Goal: Task Accomplishment & Management: Manage account settings

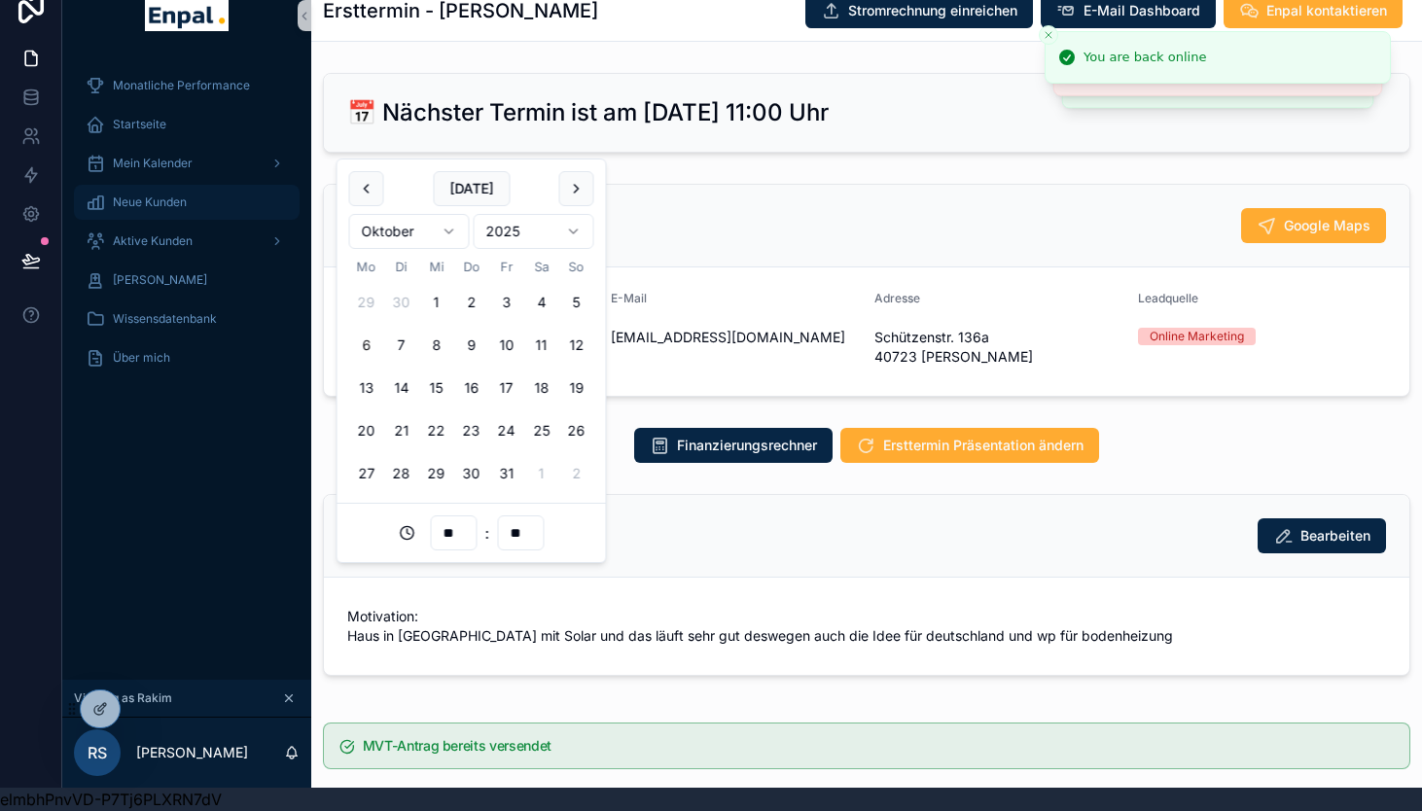
scroll to position [2426, 0]
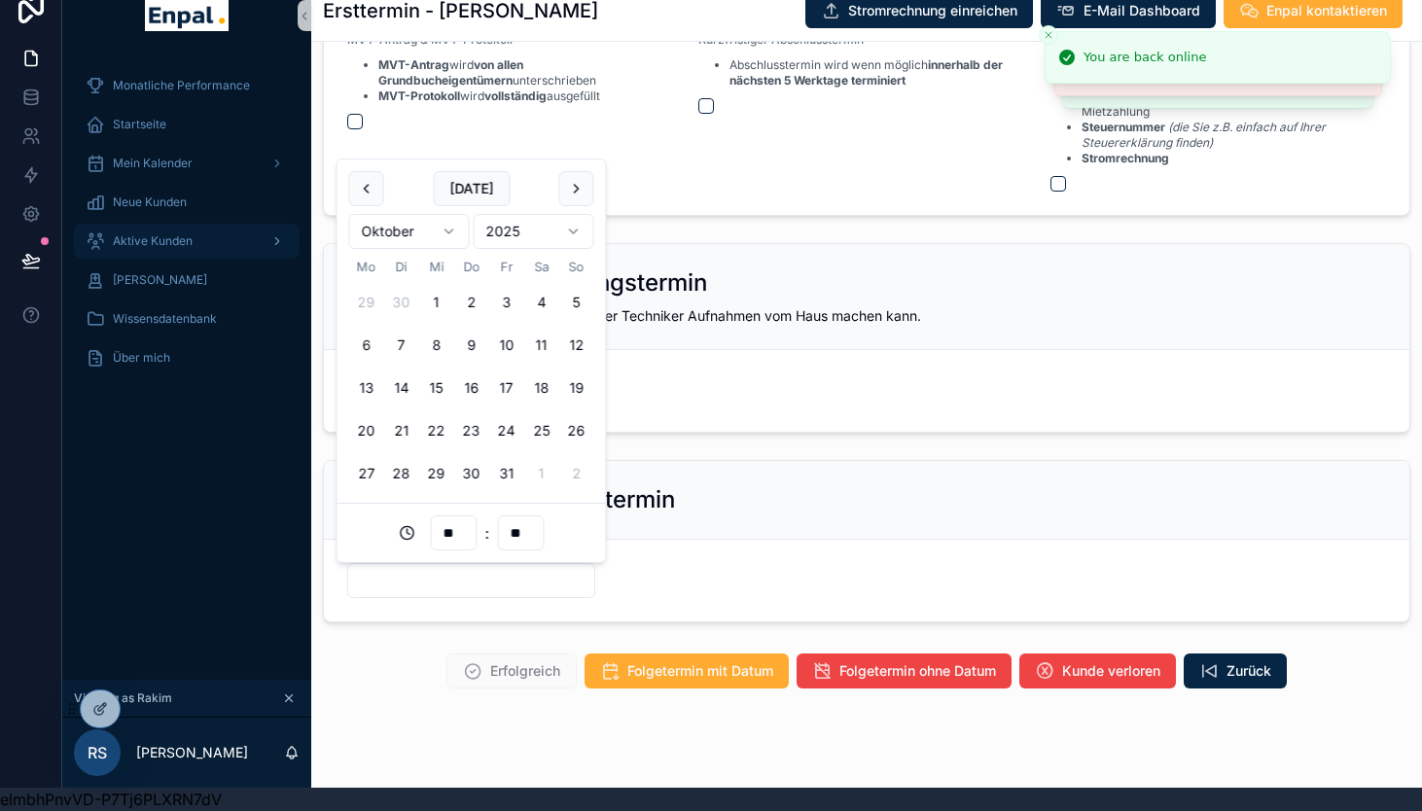
click at [149, 237] on span "Aktive Kunden" at bounding box center [153, 241] width 80 height 16
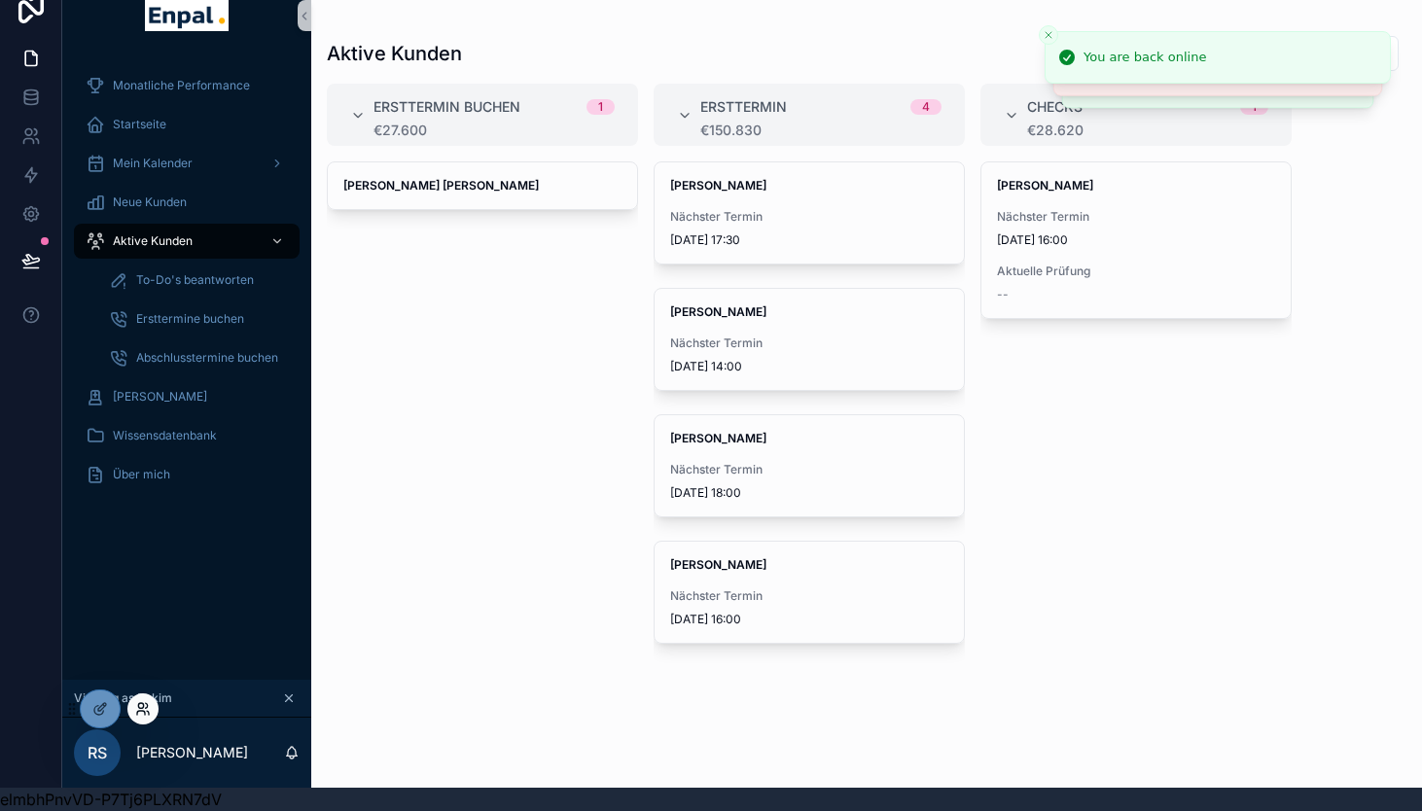
click at [143, 704] on icon at bounding box center [140, 705] width 5 height 5
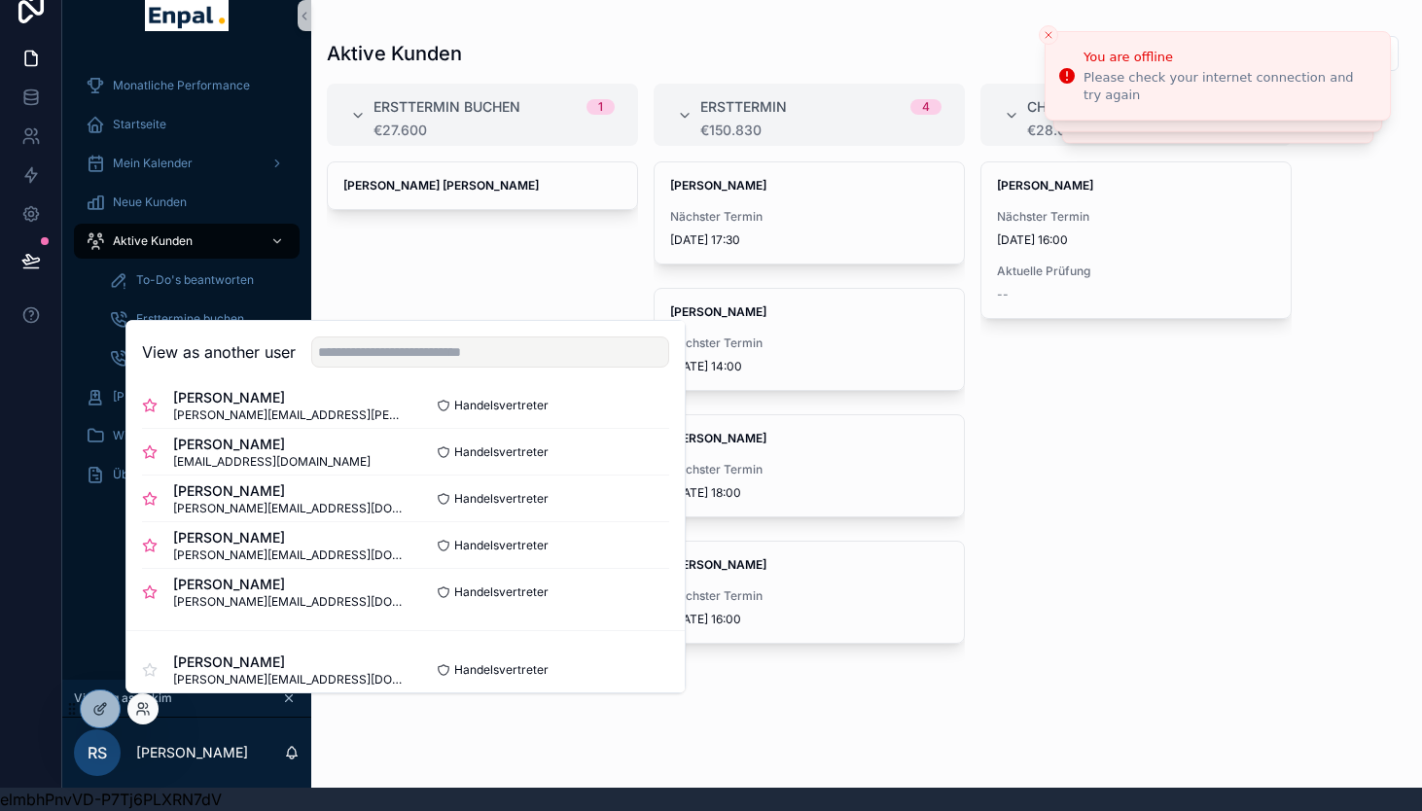
scroll to position [403, 0]
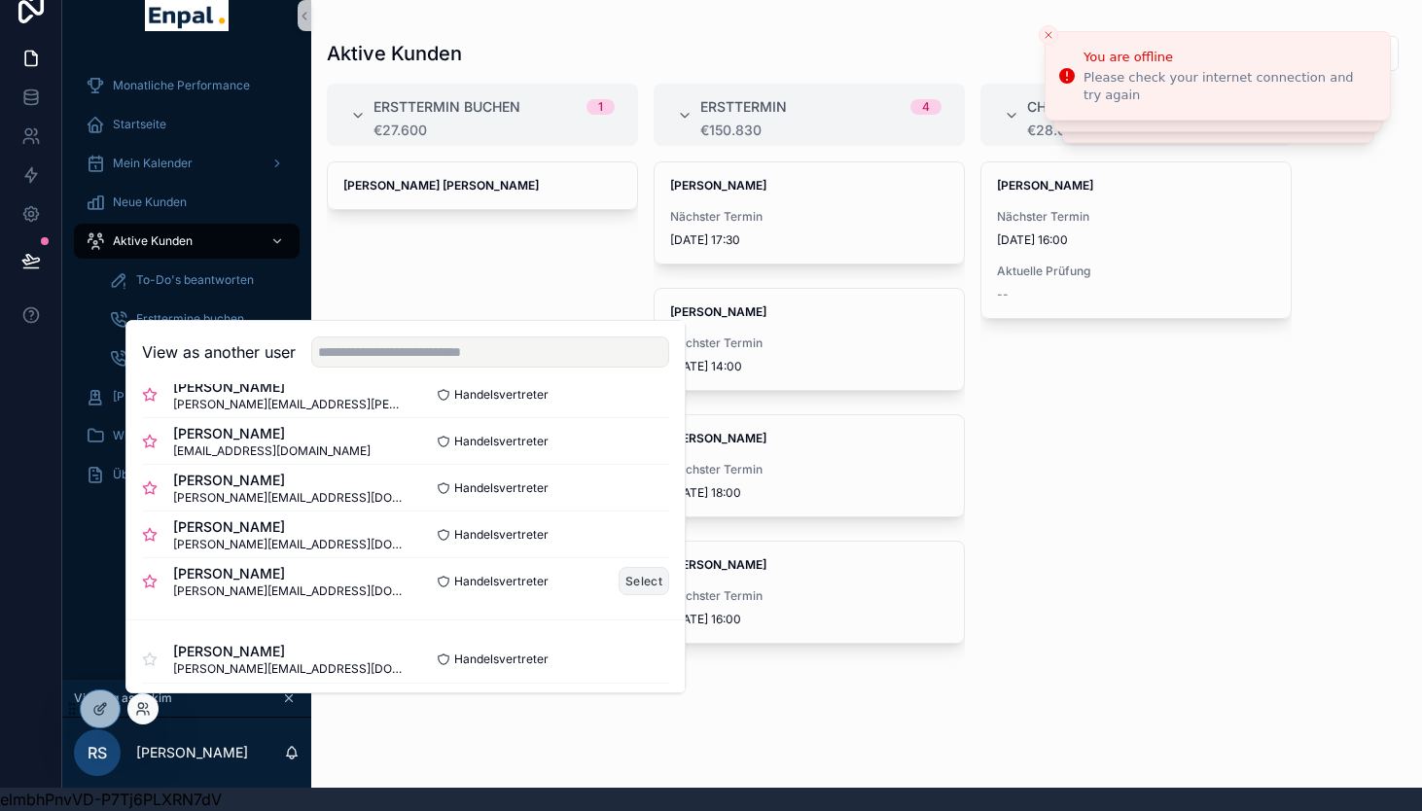
click at [650, 586] on button "Select" at bounding box center [644, 581] width 51 height 28
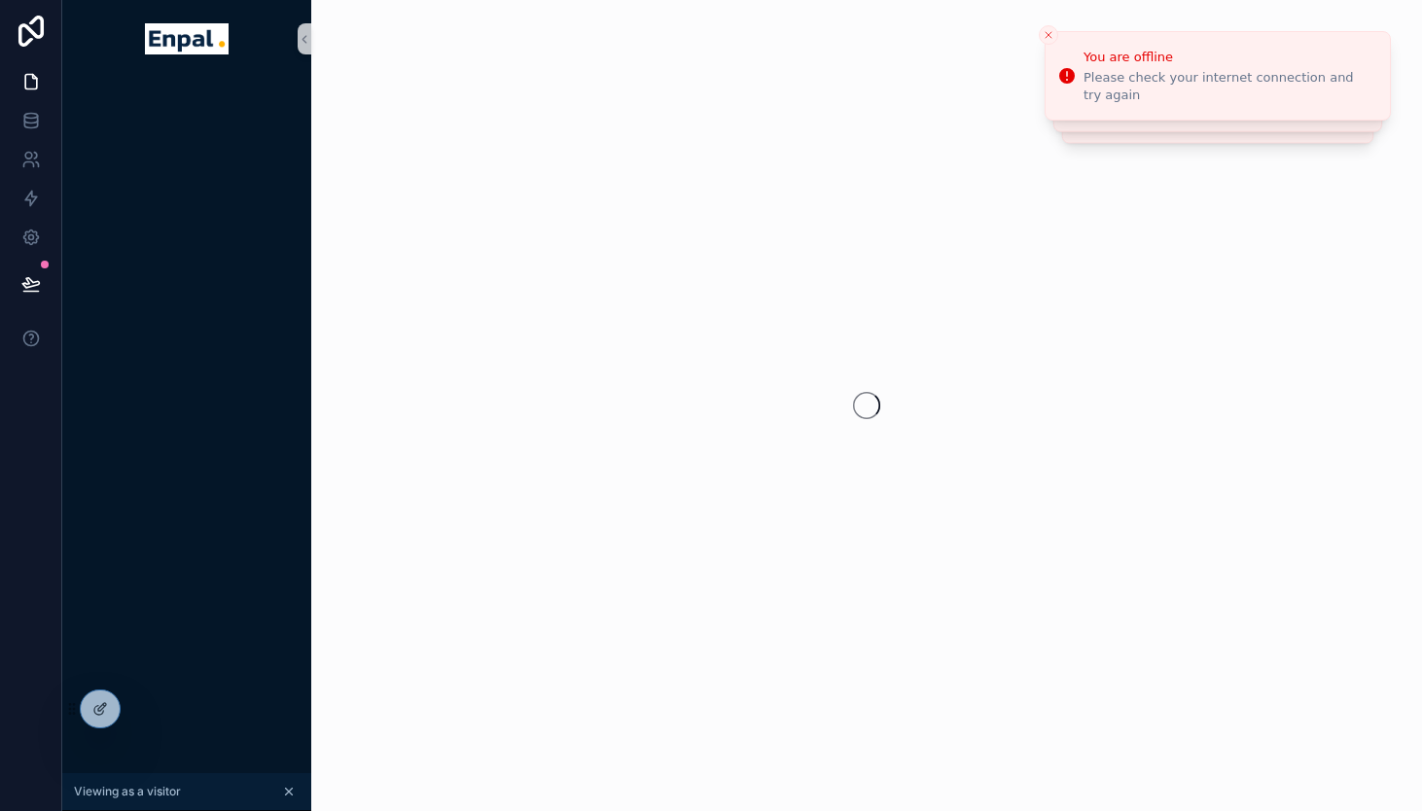
scroll to position [23, 0]
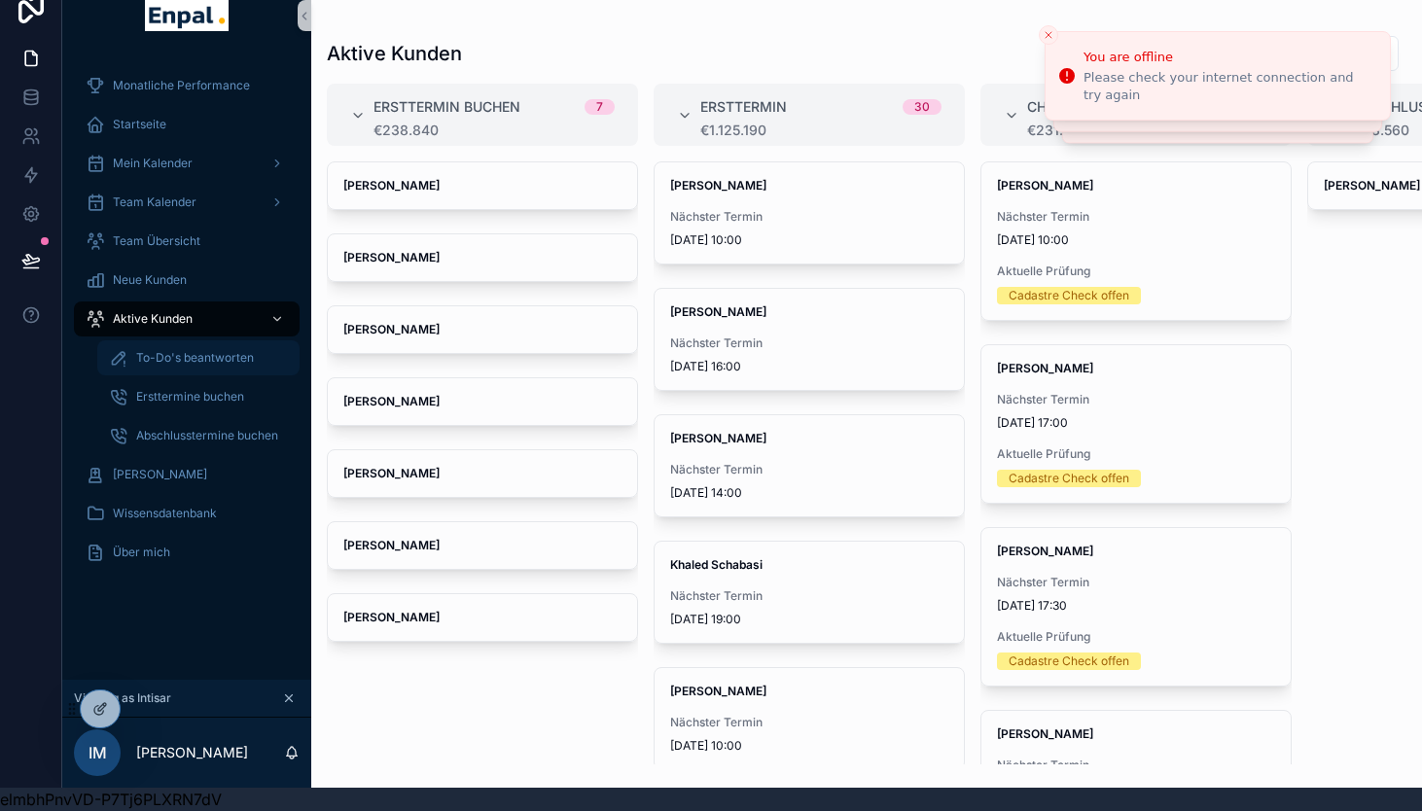
click at [176, 366] on div "To-Do's beantworten" at bounding box center [198, 357] width 179 height 31
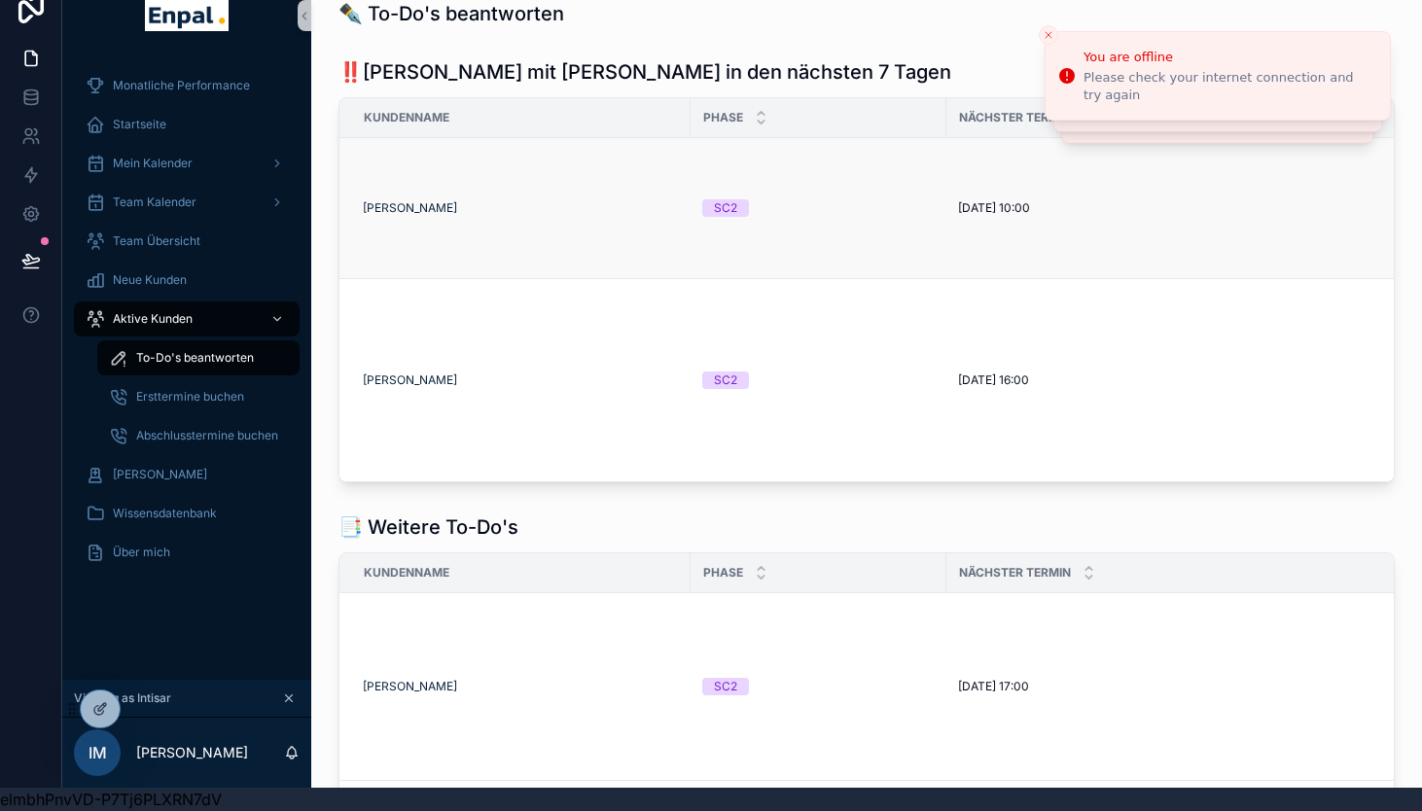
click at [900, 215] on div "SC2" at bounding box center [818, 208] width 232 height 18
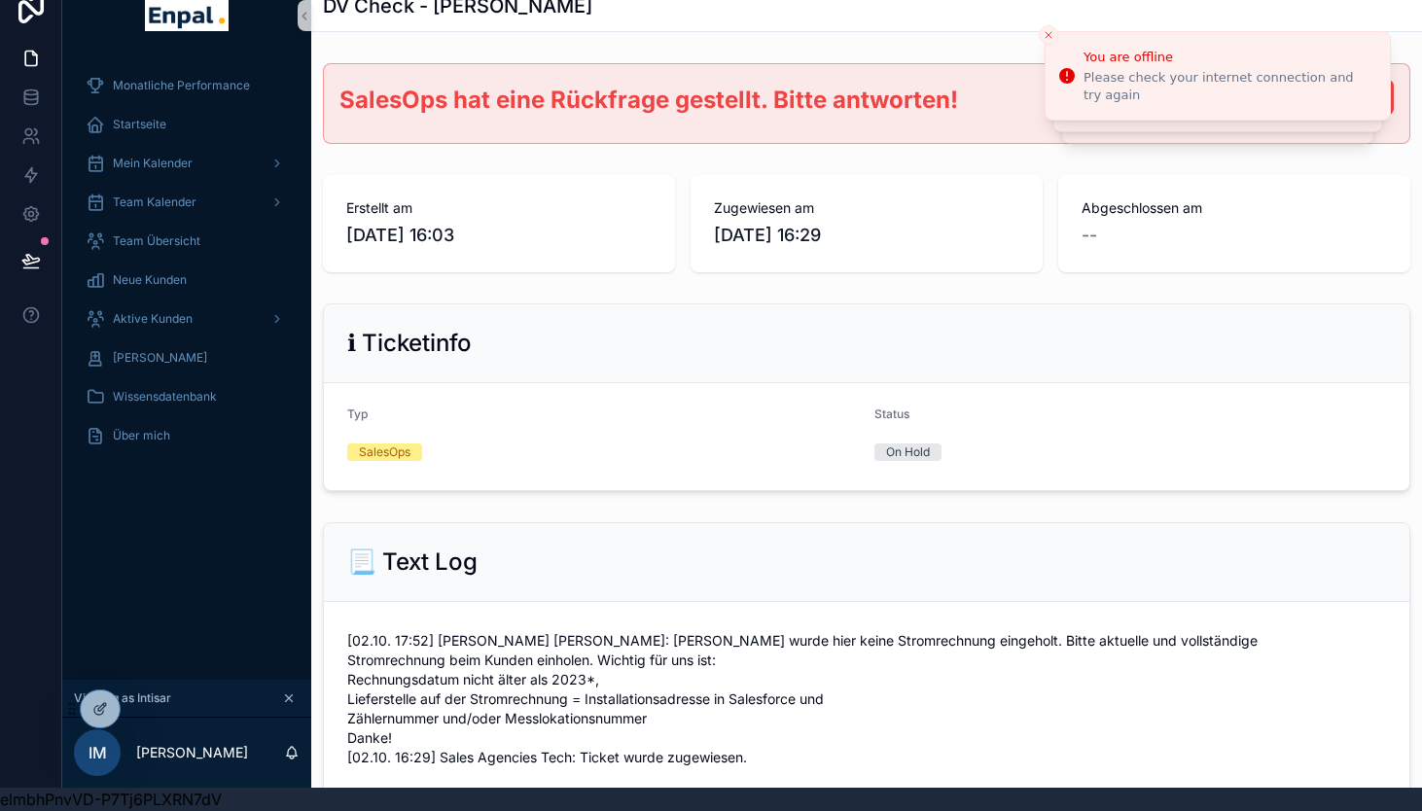
click at [172, 535] on div "Monatliche Performance Startseite Mein Kalender Team Kalender Team Übersicht Ne…" at bounding box center [186, 366] width 249 height 625
click at [154, 319] on span "Aktive Kunden" at bounding box center [153, 319] width 80 height 16
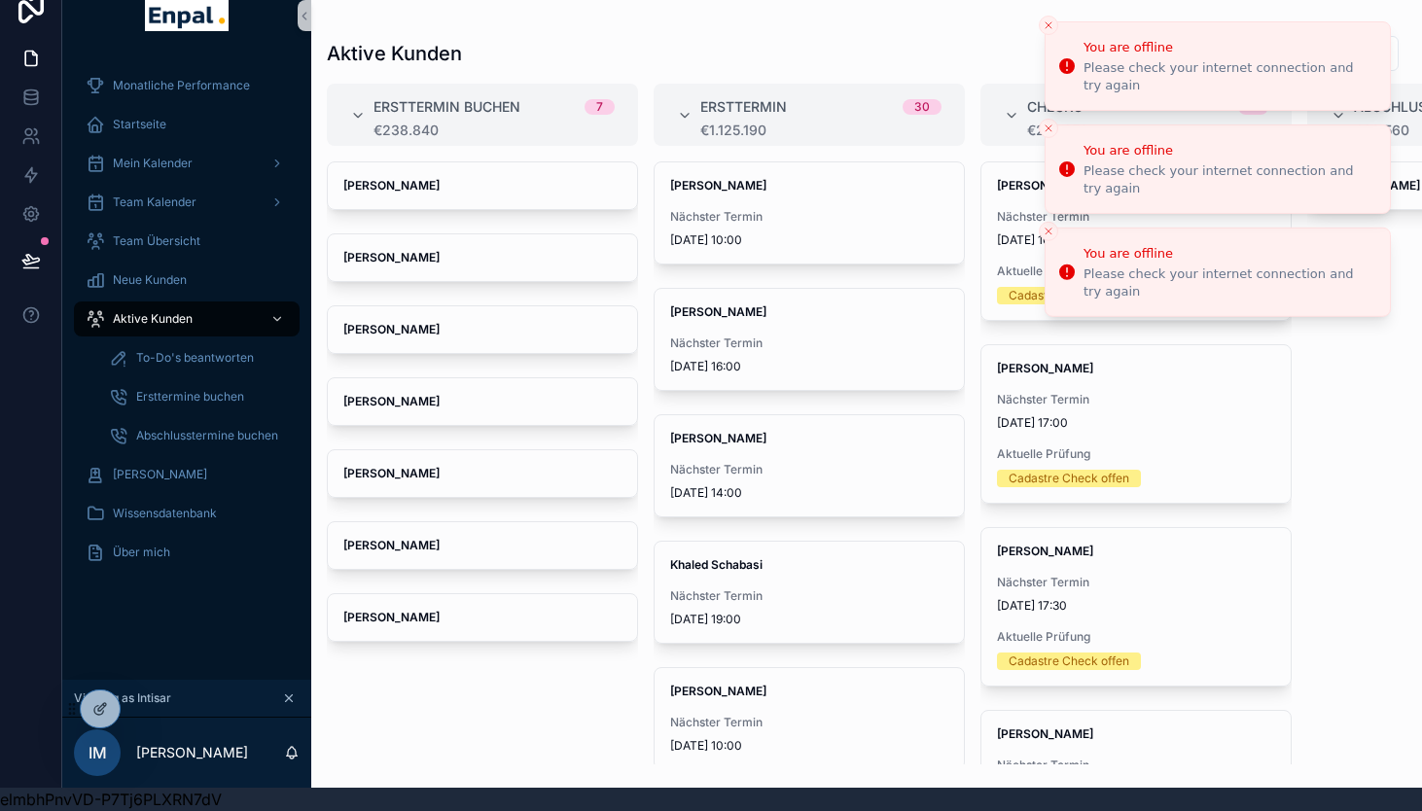
click at [1047, 25] on icon "Close toast" at bounding box center [1049, 25] width 12 height 12
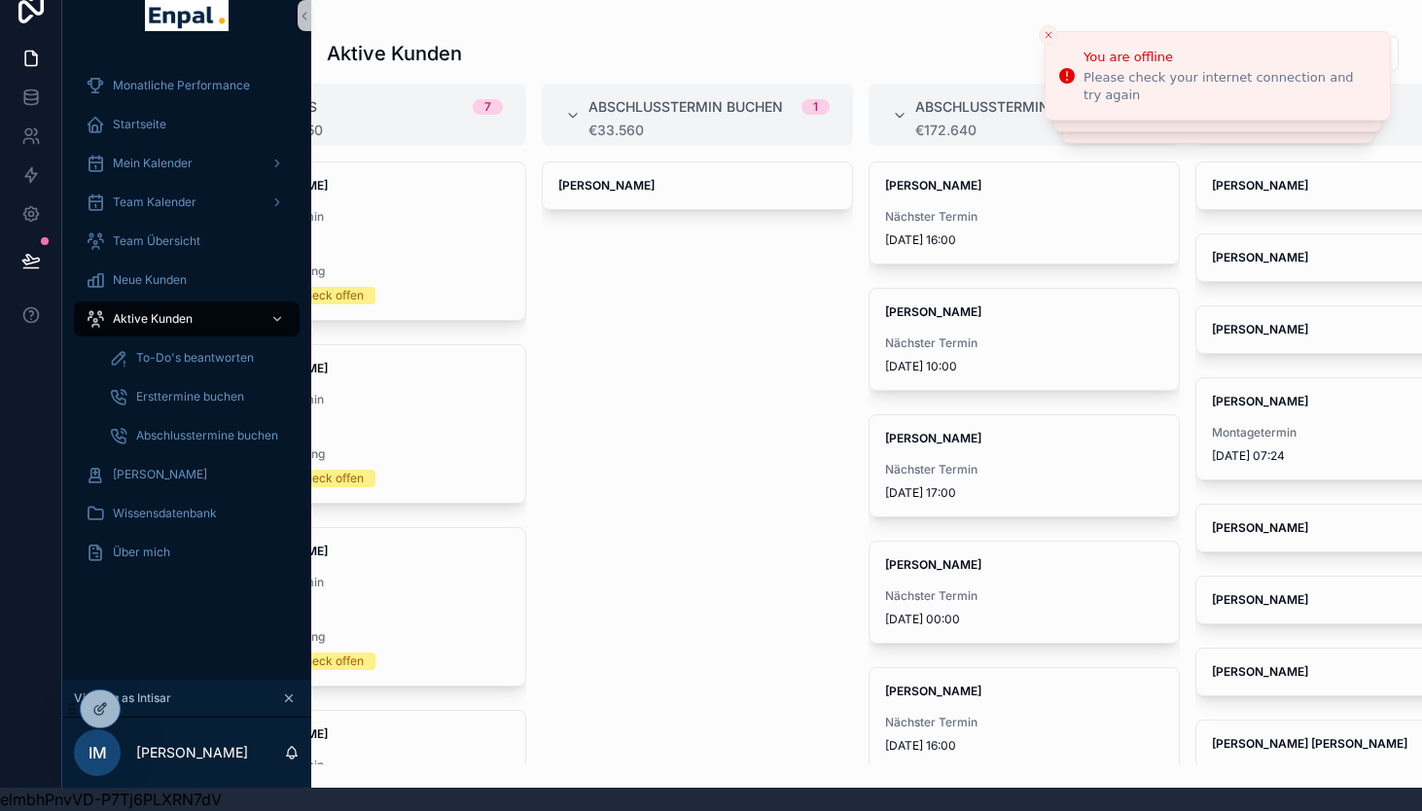
scroll to position [0, 866]
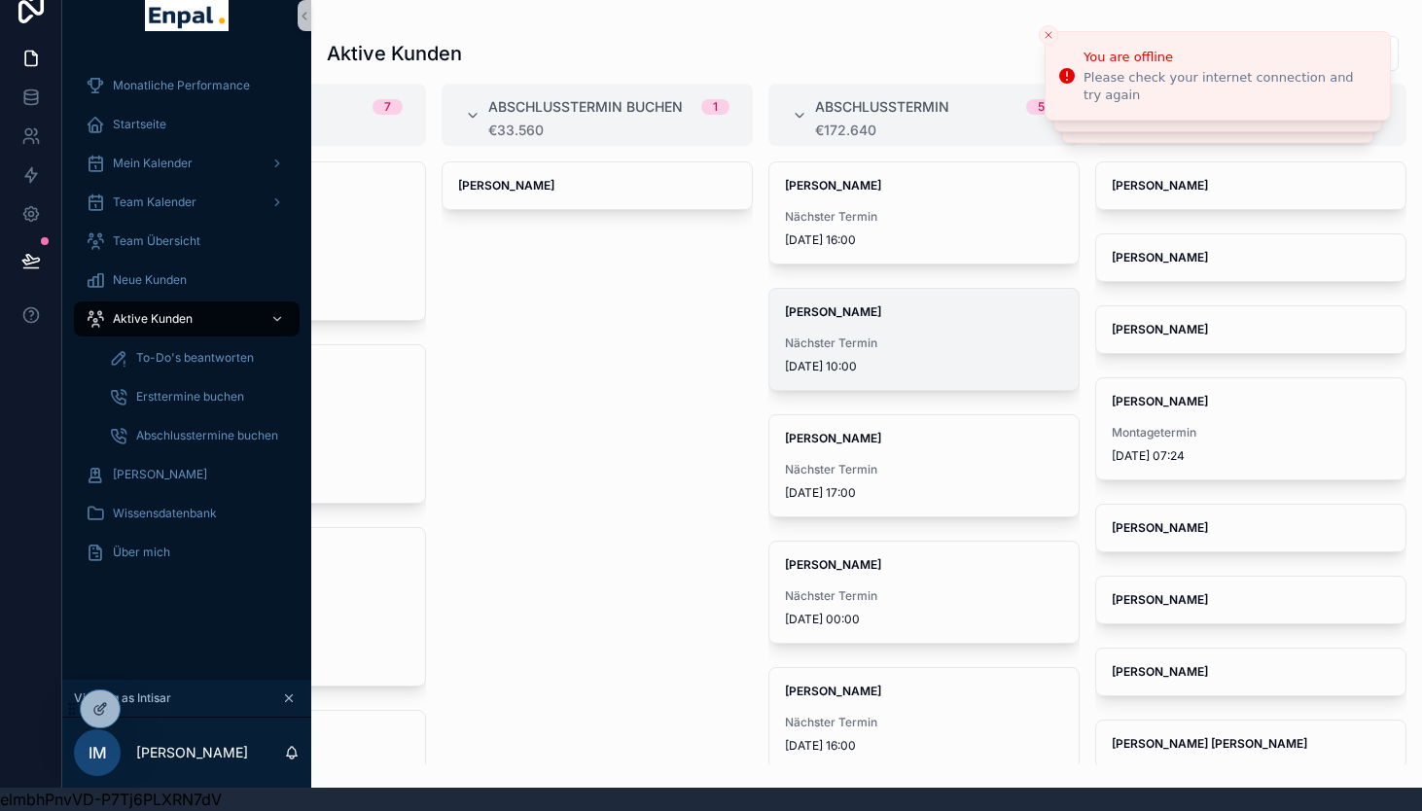
click at [909, 331] on div "Helmut Bellon Nächster Termin 6.10.2025 10:00" at bounding box center [923, 339] width 309 height 101
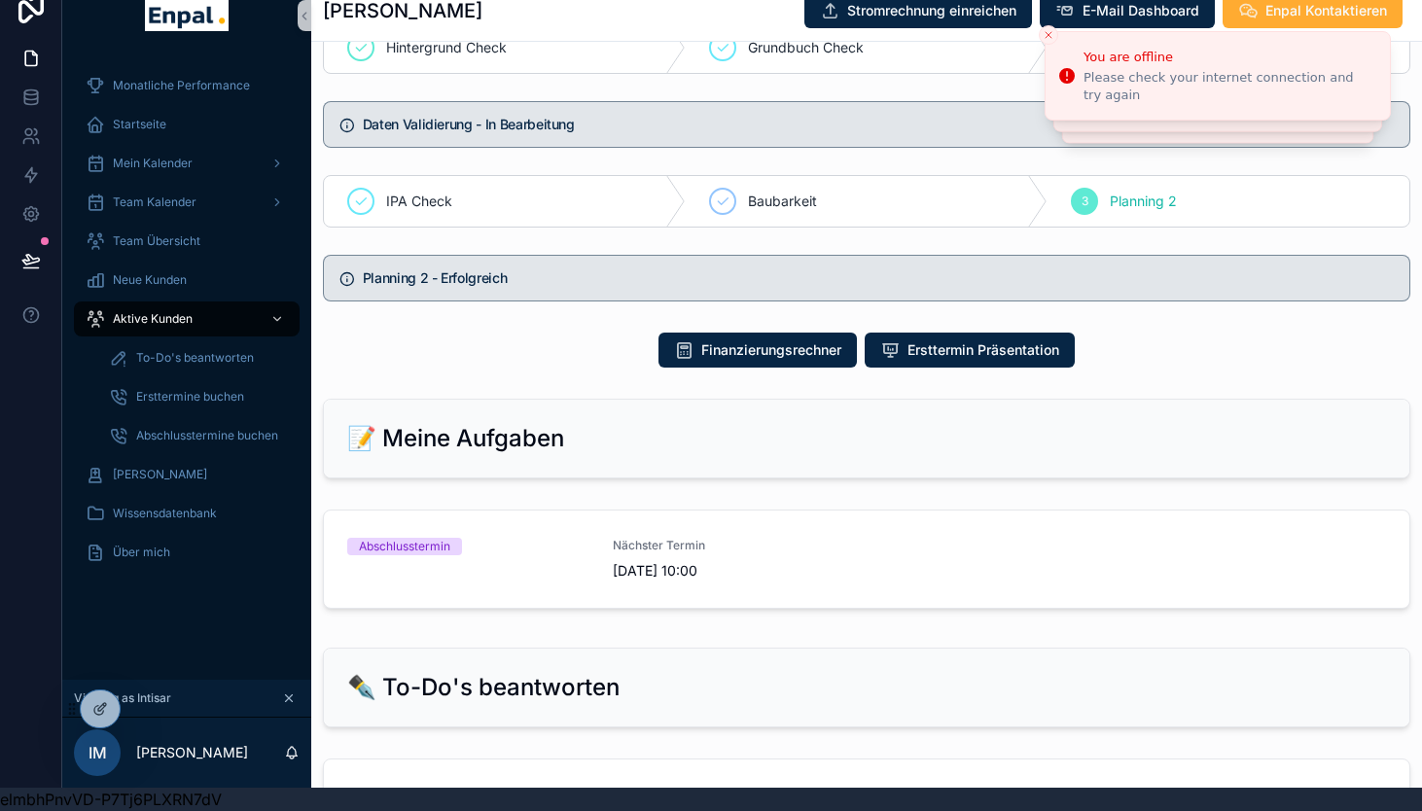
scroll to position [964, 0]
